Goal: Download file/media

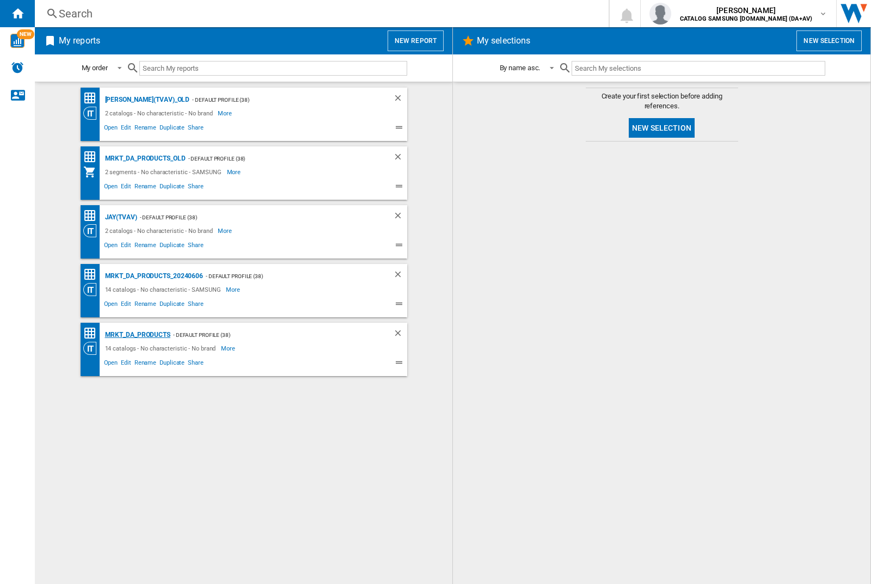
click at [137, 335] on div "MRKT_DA_PRODUCTS" at bounding box center [136, 335] width 68 height 14
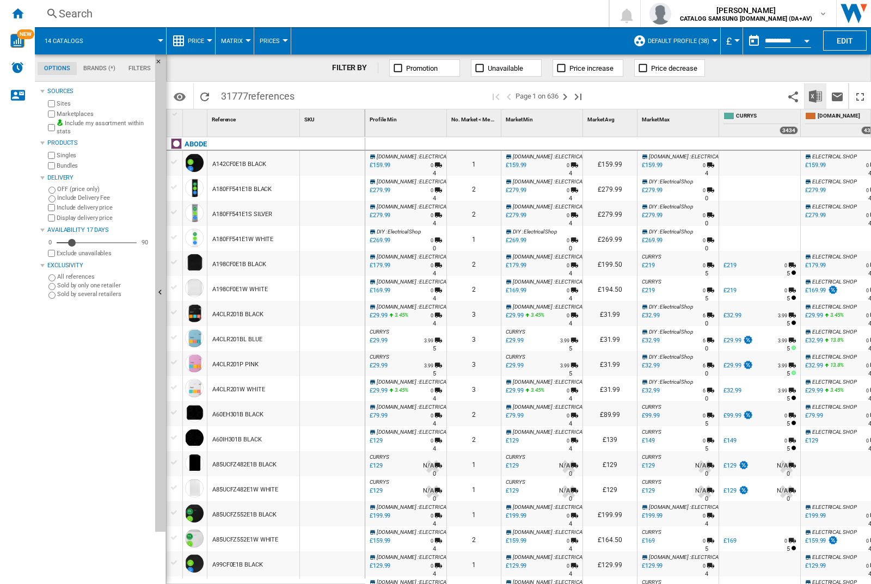
click at [815, 95] on img "Download in Excel" at bounding box center [815, 96] width 13 height 13
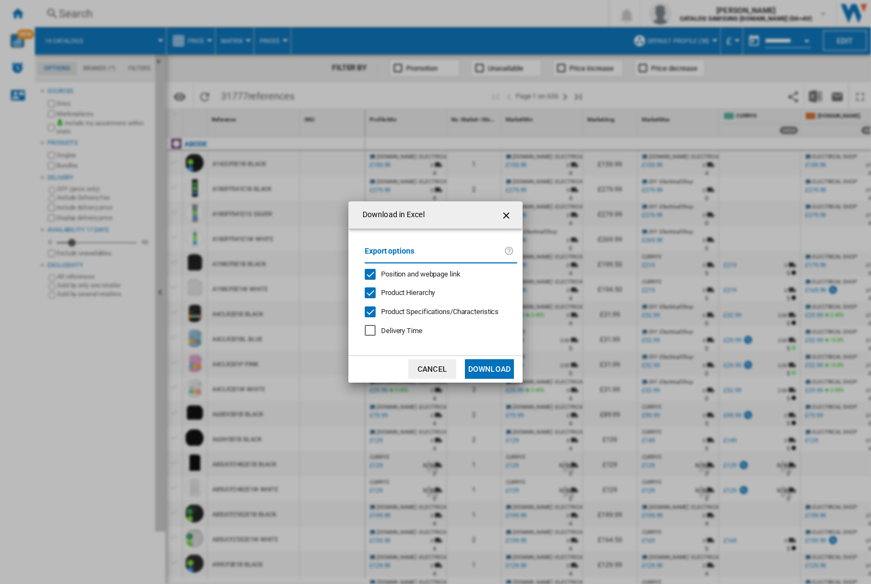
click at [413, 273] on span "Position and webpage link" at bounding box center [420, 274] width 79 height 8
click at [489, 369] on button "Download" at bounding box center [489, 369] width 49 height 20
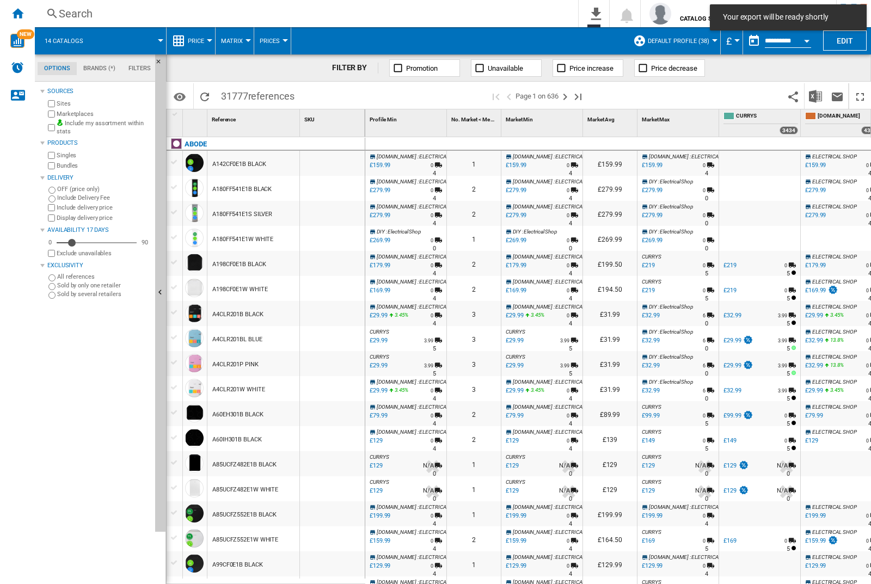
click at [336, 161] on div at bounding box center [332, 163] width 65 height 25
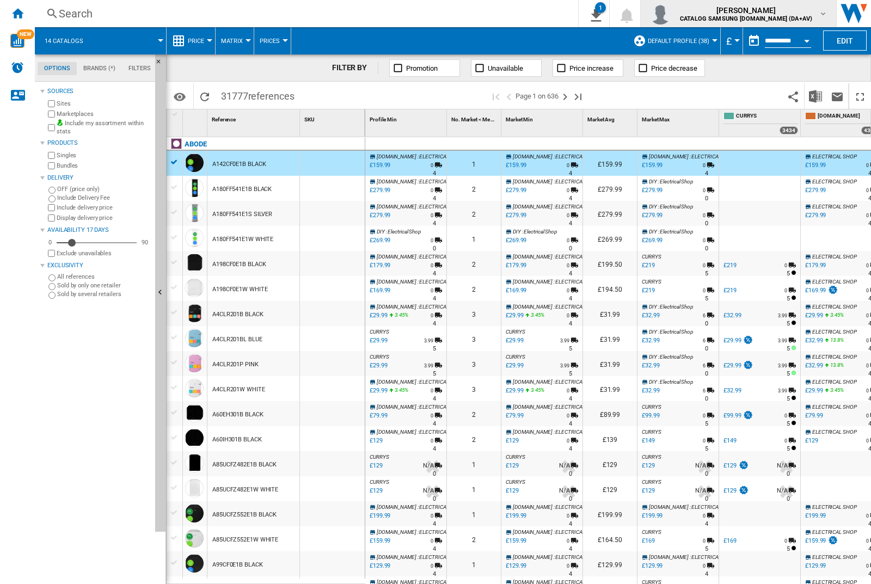
click at [671, 14] on img "button" at bounding box center [660, 14] width 22 height 22
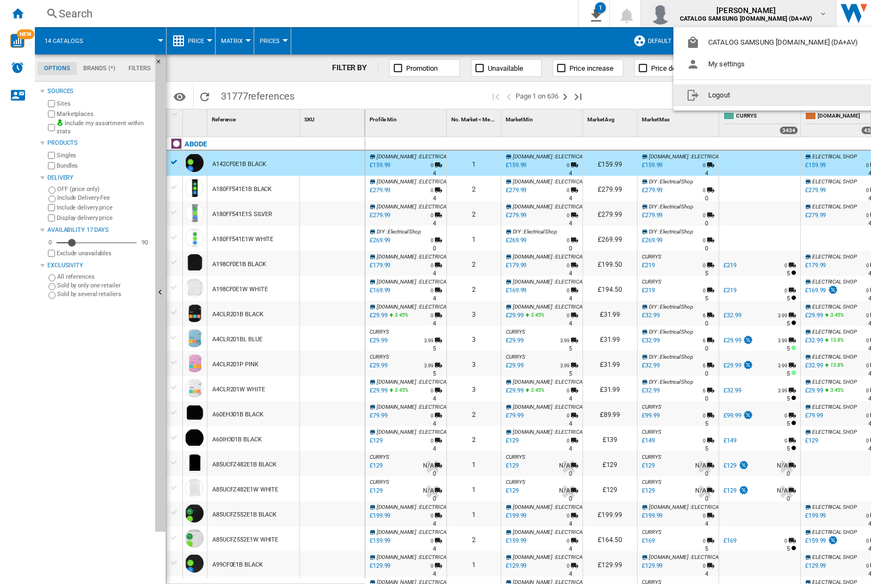
click at [757, 95] on button "Logout" at bounding box center [774, 95] width 202 height 22
